Goal: Information Seeking & Learning: Learn about a topic

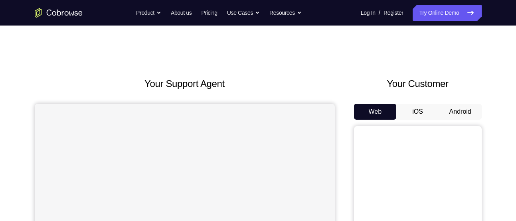
click at [462, 111] on button "Android" at bounding box center [460, 112] width 43 height 16
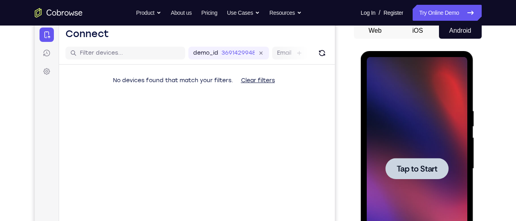
scroll to position [81, 0]
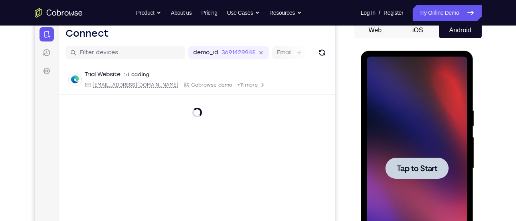
click at [409, 151] on div at bounding box center [417, 168] width 101 height 223
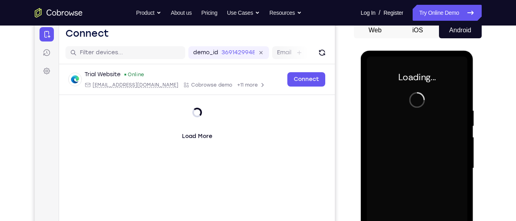
scroll to position [120, 0]
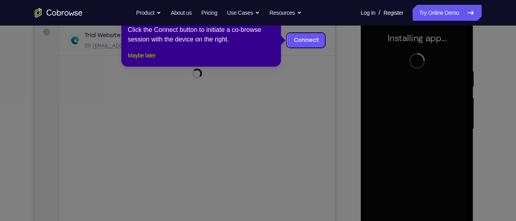
click at [143, 60] on button "Maybe later" at bounding box center [142, 56] width 28 height 10
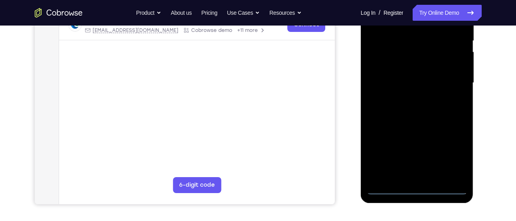
scroll to position [169, 0]
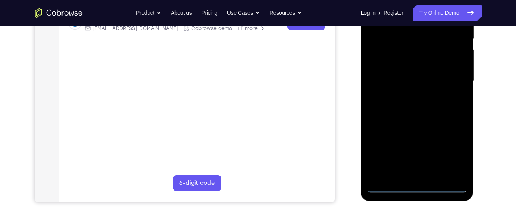
click at [414, 187] on div at bounding box center [417, 80] width 101 height 223
click at [452, 145] on div at bounding box center [417, 80] width 101 height 223
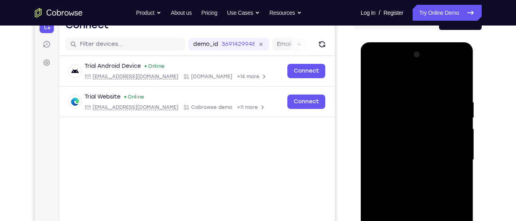
scroll to position [89, 0]
click at [415, 86] on div at bounding box center [417, 160] width 101 height 223
click at [452, 160] on div at bounding box center [417, 160] width 101 height 223
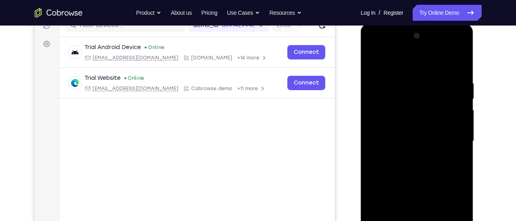
click at [405, 156] on div at bounding box center [417, 141] width 101 height 223
click at [411, 133] on div at bounding box center [417, 141] width 101 height 223
click at [408, 139] on div at bounding box center [417, 141] width 101 height 223
click at [420, 166] on div at bounding box center [417, 141] width 101 height 223
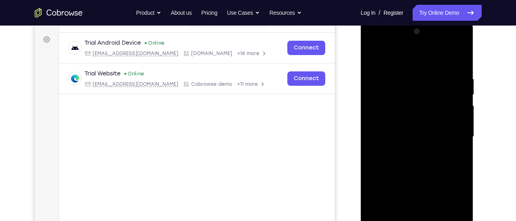
scroll to position [100, 0]
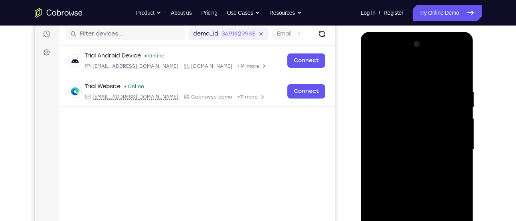
click at [432, 186] on div at bounding box center [417, 149] width 101 height 223
click at [461, 69] on div at bounding box center [417, 149] width 101 height 223
click at [394, 136] on div at bounding box center [417, 149] width 101 height 223
click at [371, 73] on div at bounding box center [417, 149] width 101 height 223
click at [375, 67] on div at bounding box center [417, 149] width 101 height 223
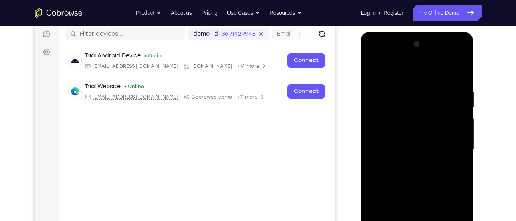
click at [404, 97] on div at bounding box center [417, 149] width 101 height 223
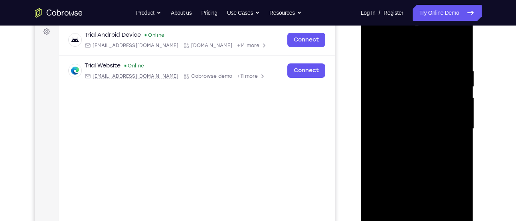
scroll to position [121, 0]
click at [460, 126] on div at bounding box center [417, 128] width 101 height 223
click at [461, 133] on div at bounding box center [417, 128] width 101 height 223
click at [458, 106] on div at bounding box center [417, 128] width 101 height 223
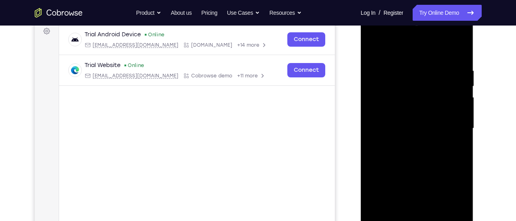
click at [461, 75] on div at bounding box center [417, 128] width 101 height 223
click at [461, 81] on div at bounding box center [417, 128] width 101 height 223
click at [458, 84] on div at bounding box center [417, 128] width 101 height 223
click at [458, 49] on div at bounding box center [417, 128] width 101 height 223
drag, startPoint x: 430, startPoint y: 155, endPoint x: 440, endPoint y: 59, distance: 96.2
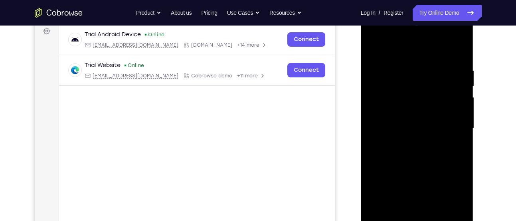
click at [440, 59] on div at bounding box center [417, 128] width 101 height 223
drag, startPoint x: 432, startPoint y: 160, endPoint x: 443, endPoint y: 71, distance: 90.5
click at [443, 71] on div at bounding box center [417, 128] width 101 height 223
drag, startPoint x: 438, startPoint y: 151, endPoint x: 434, endPoint y: 53, distance: 98.2
click at [434, 53] on div at bounding box center [417, 128] width 101 height 223
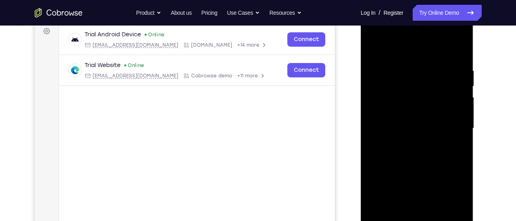
drag, startPoint x: 427, startPoint y: 171, endPoint x: 440, endPoint y: 83, distance: 89.1
click at [440, 83] on div at bounding box center [417, 128] width 101 height 223
drag, startPoint x: 418, startPoint y: 193, endPoint x: 426, endPoint y: 56, distance: 137.5
click at [426, 56] on div at bounding box center [417, 128] width 101 height 223
drag, startPoint x: 431, startPoint y: 162, endPoint x: 440, endPoint y: 69, distance: 93.3
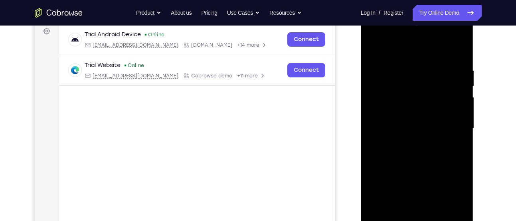
click at [440, 69] on div at bounding box center [417, 128] width 101 height 223
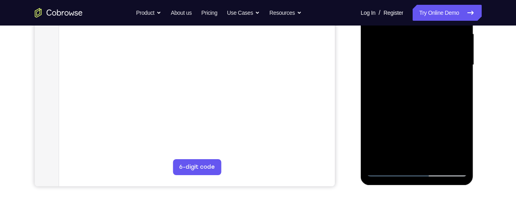
scroll to position [185, 0]
click at [381, 129] on div at bounding box center [417, 64] width 101 height 223
click at [437, 124] on div at bounding box center [417, 64] width 101 height 223
click at [436, 124] on div at bounding box center [417, 64] width 101 height 223
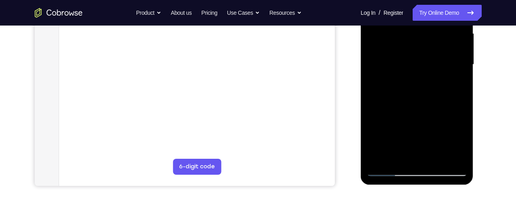
click at [436, 156] on div at bounding box center [417, 64] width 101 height 223
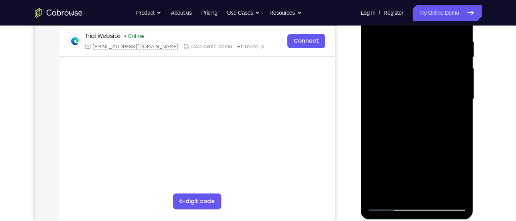
scroll to position [151, 0]
click at [420, 141] on div at bounding box center [417, 98] width 101 height 223
click at [462, 57] on div at bounding box center [417, 98] width 101 height 223
click at [387, 203] on div at bounding box center [417, 98] width 101 height 223
drag, startPoint x: 407, startPoint y: 160, endPoint x: 379, endPoint y: 41, distance: 122.2
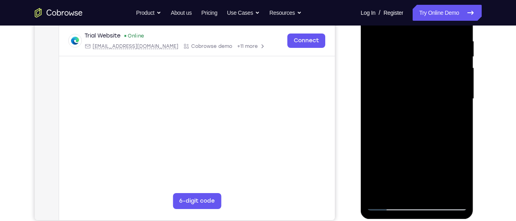
click at [379, 41] on div at bounding box center [417, 98] width 101 height 223
drag, startPoint x: 414, startPoint y: 166, endPoint x: 405, endPoint y: 136, distance: 30.5
click at [405, 136] on div at bounding box center [417, 98] width 101 height 223
drag, startPoint x: 424, startPoint y: 75, endPoint x: 432, endPoint y: 237, distance: 162.1
click at [432, 221] on html "Online web based iOS Simulators and Android Emulators. Run iPhone, iPad, Mobile…" at bounding box center [418, 100] width 114 height 239
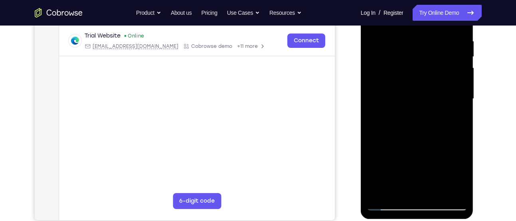
drag, startPoint x: 452, startPoint y: 39, endPoint x: 349, endPoint y: 37, distance: 102.9
click at [361, 37] on html "Online web based iOS Simulators and Android Emulators. Run iPhone, iPad, Mobile…" at bounding box center [418, 100] width 114 height 239
drag, startPoint x: 455, startPoint y: 41, endPoint x: 366, endPoint y: 36, distance: 89.1
click at [366, 36] on div at bounding box center [417, 100] width 113 height 238
drag, startPoint x: 436, startPoint y: 42, endPoint x: 344, endPoint y: 37, distance: 92.3
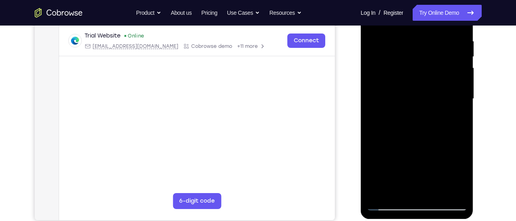
click at [361, 37] on html "Online web based iOS Simulators and Android Emulators. Run iPhone, iPad, Mobile…" at bounding box center [418, 100] width 114 height 239
drag, startPoint x: 462, startPoint y: 41, endPoint x: 406, endPoint y: 33, distance: 56.1
click at [406, 33] on div at bounding box center [417, 98] width 101 height 223
click at [409, 34] on div at bounding box center [417, 98] width 101 height 223
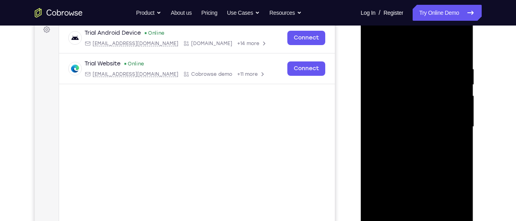
scroll to position [122, 0]
click at [457, 52] on div at bounding box center [417, 127] width 101 height 223
drag, startPoint x: 457, startPoint y: 64, endPoint x: 709, endPoint y: 65, distance: 252.1
click at [361, 55] on html "Online web based iOS Simulators and Android Emulators. Run iPhone, iPad, Mobile…" at bounding box center [418, 129] width 114 height 239
drag, startPoint x: 440, startPoint y: 66, endPoint x: 710, endPoint y: 80, distance: 270.8
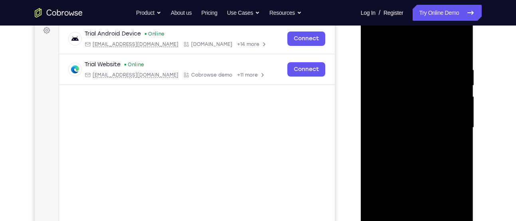
click at [361, 70] on html "Online web based iOS Simulators and Android Emulators. Run iPhone, iPad, Mobile…" at bounding box center [418, 129] width 114 height 239
drag, startPoint x: 457, startPoint y: 61, endPoint x: 350, endPoint y: 54, distance: 107.1
click at [361, 54] on html "Online web based iOS Simulators and Android Emulators. Run iPhone, iPad, Mobile…" at bounding box center [418, 129] width 114 height 239
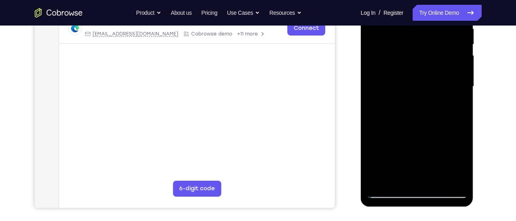
click at [457, 178] on div at bounding box center [417, 86] width 101 height 223
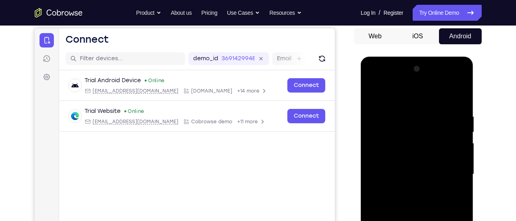
scroll to position [75, 0]
click at [375, 93] on div at bounding box center [417, 174] width 101 height 223
drag, startPoint x: 417, startPoint y: 148, endPoint x: 419, endPoint y: 37, distance: 111.3
click at [419, 57] on html "Online web based iOS Simulators and Android Emulators. Run iPhone, iPad, Mobile…" at bounding box center [418, 176] width 114 height 239
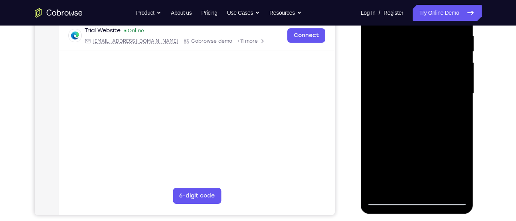
scroll to position [156, 0]
drag, startPoint x: 413, startPoint y: 138, endPoint x: 414, endPoint y: 113, distance: 25.6
click at [414, 113] on div at bounding box center [417, 93] width 101 height 223
click at [405, 167] on div at bounding box center [417, 93] width 101 height 223
